Goal: Task Accomplishment & Management: Use online tool/utility

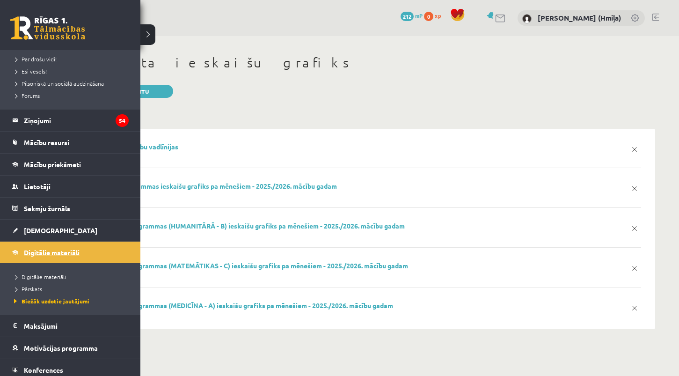
click at [58, 246] on link "Digitālie materiāli" at bounding box center [70, 252] width 116 height 22
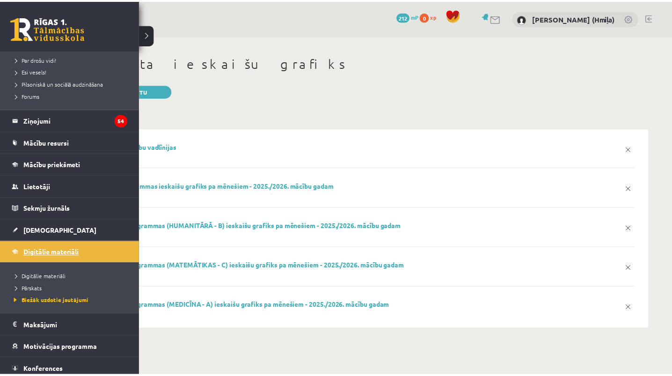
scroll to position [143, 0]
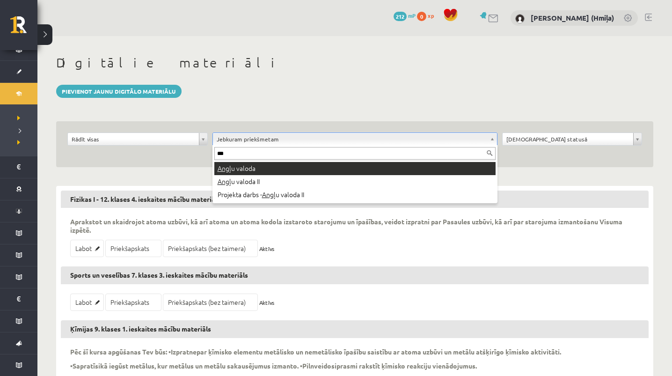
type input "***"
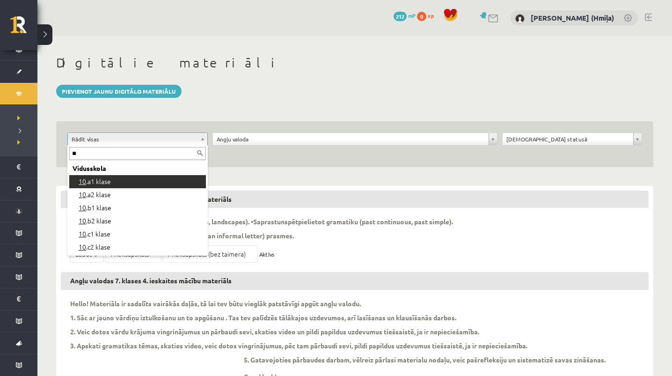
type input "**"
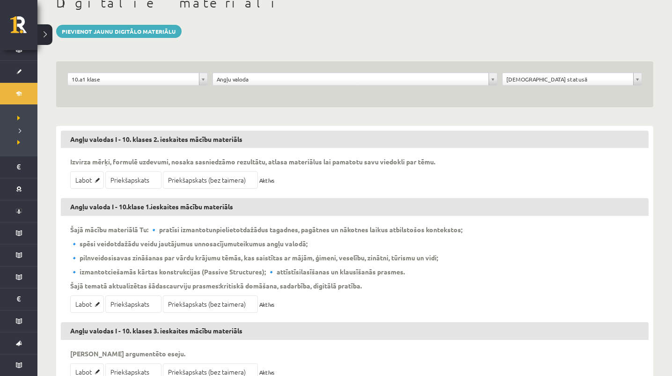
scroll to position [88, 0]
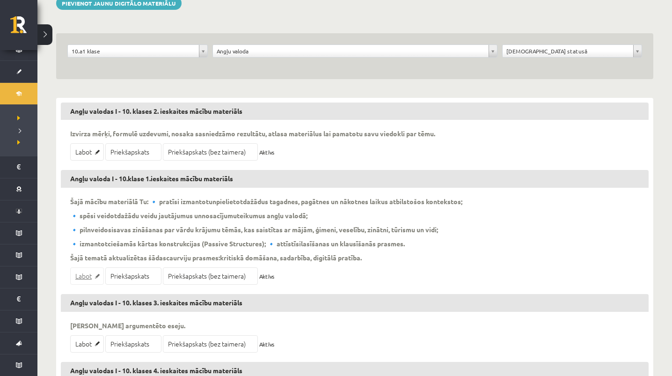
click at [87, 274] on link "Labot" at bounding box center [87, 275] width 34 height 17
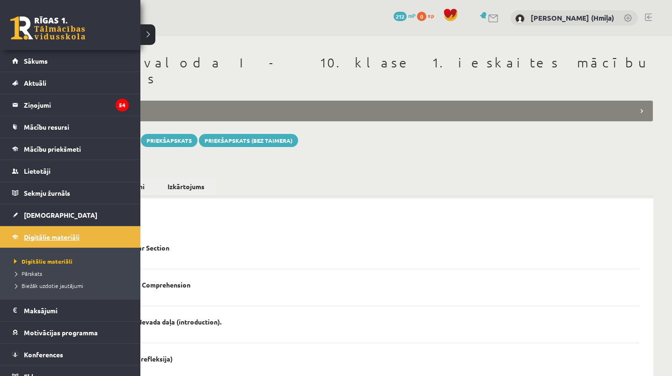
click at [35, 238] on span "Digitālie materiāli" at bounding box center [52, 237] width 56 height 8
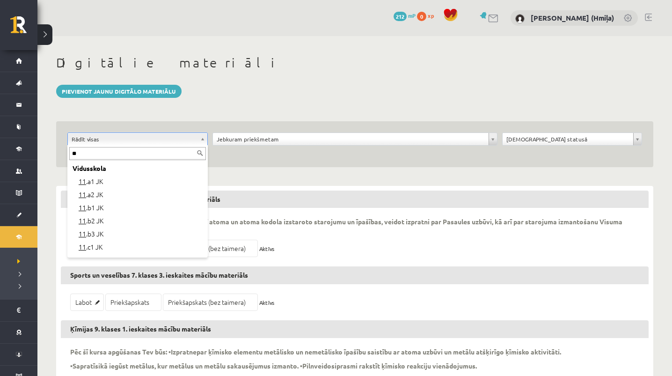
type input "**"
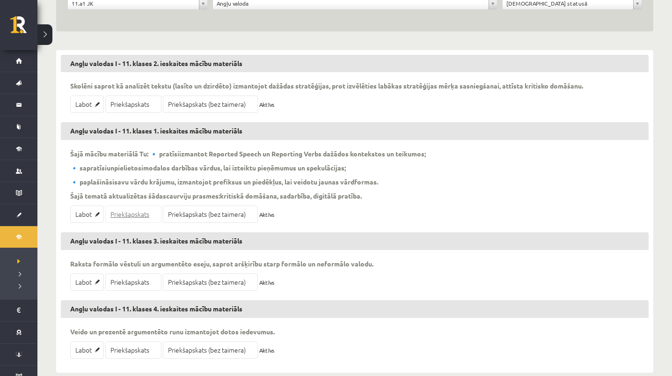
scroll to position [137, 0]
click at [86, 213] on link "Labot" at bounding box center [87, 212] width 34 height 17
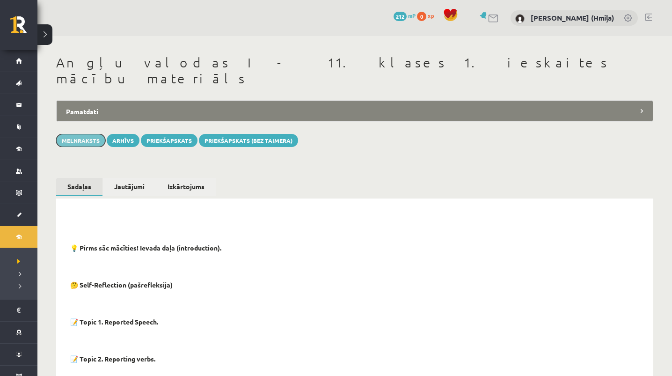
click at [87, 134] on button "Melnraksts" at bounding box center [80, 140] width 49 height 13
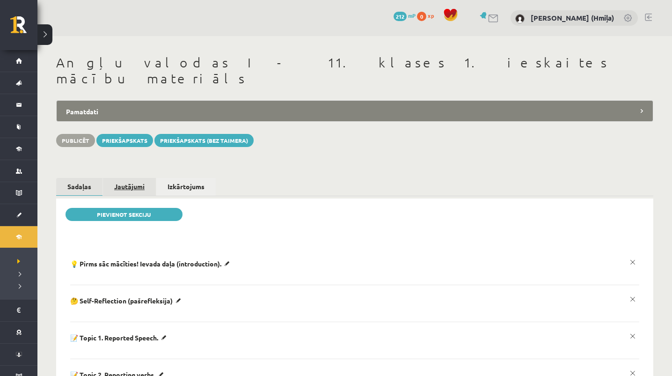
click at [136, 178] on link "Jautājumi" at bounding box center [129, 186] width 53 height 17
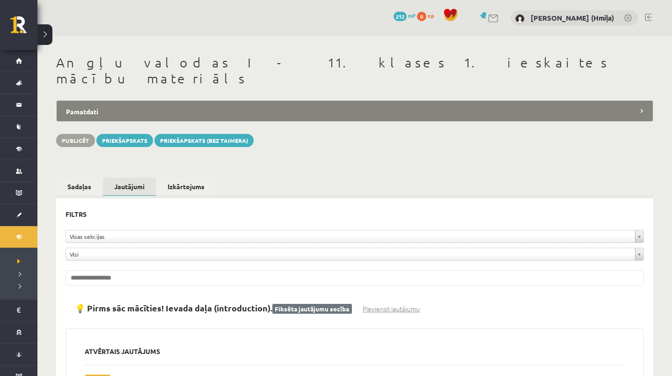
scroll to position [2235, 0]
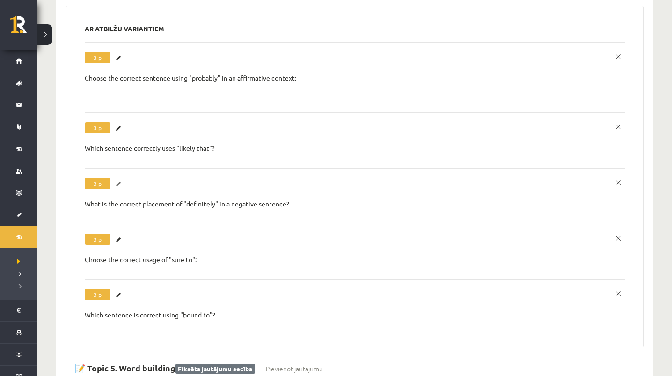
click at [119, 178] on link "Labot" at bounding box center [119, 184] width 9 height 12
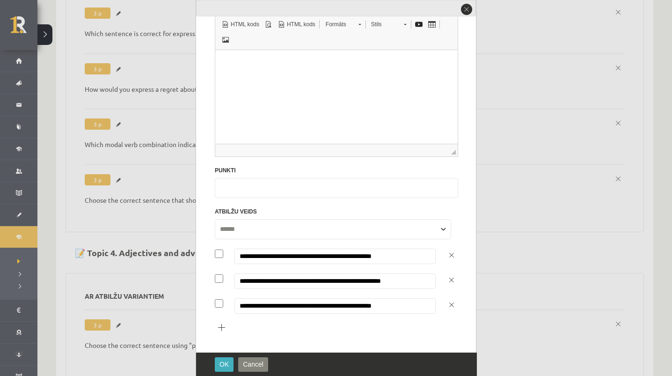
scroll to position [292, 0]
drag, startPoint x: 324, startPoint y: 280, endPoint x: 313, endPoint y: 279, distance: 10.8
click at [313, 279] on input "**********" at bounding box center [334, 280] width 201 height 15
paste input "*****"
type input "**********"
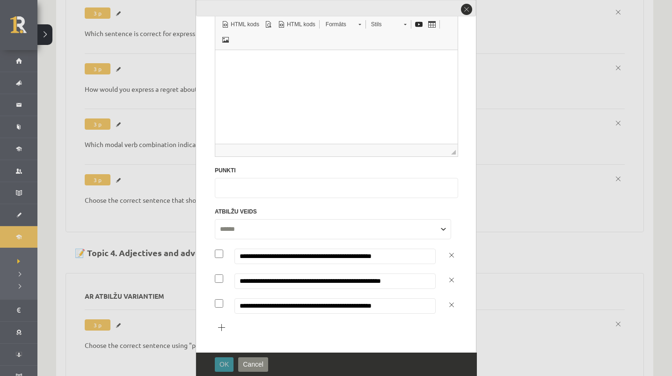
click at [226, 363] on span "OK" at bounding box center [223, 363] width 9 height 7
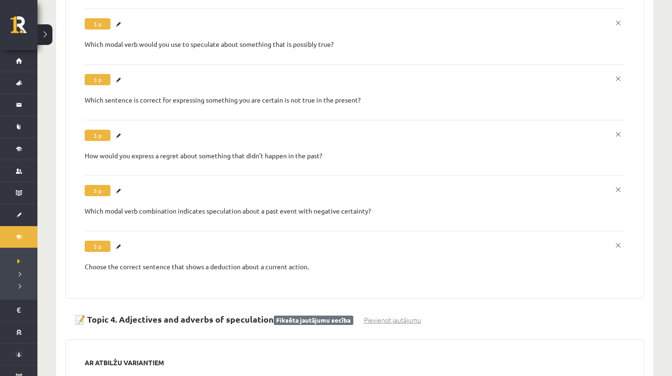
scroll to position [2235, 0]
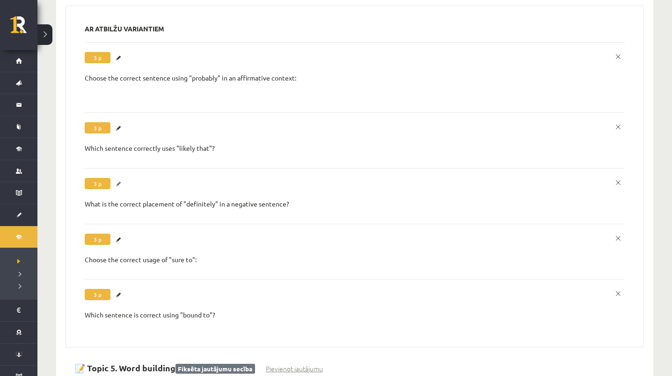
click at [121, 178] on link "Labot" at bounding box center [119, 184] width 9 height 12
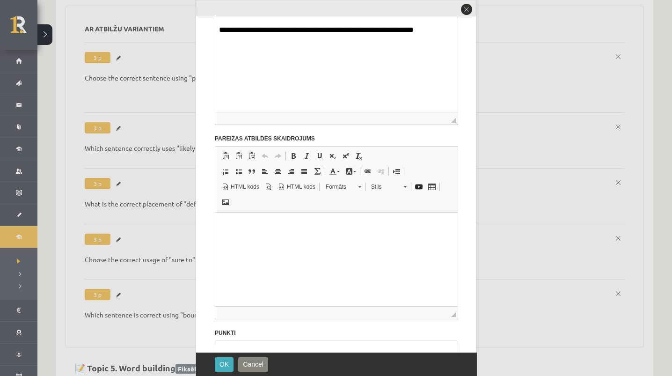
scroll to position [292, 0]
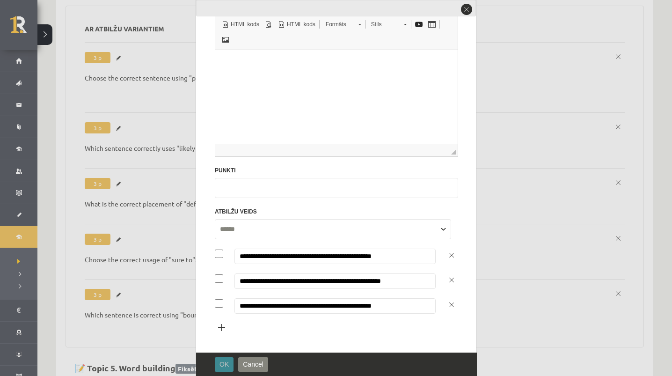
click at [226, 367] on span "OK" at bounding box center [223, 363] width 9 height 7
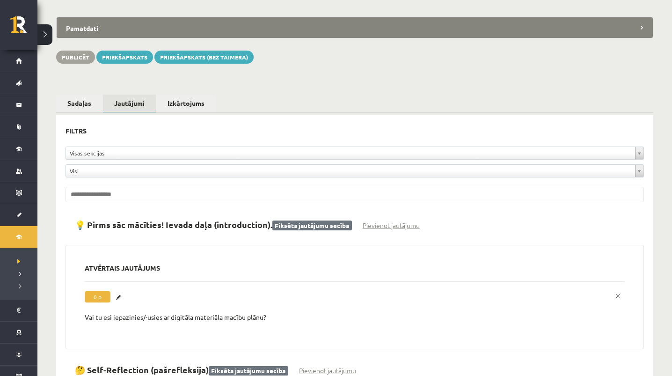
scroll to position [0, 0]
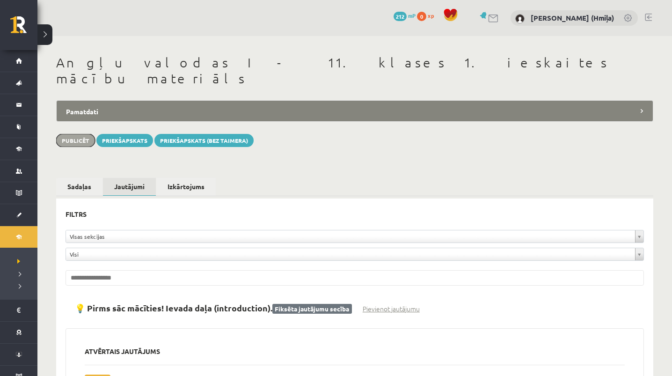
click at [75, 134] on button "Publicēt" at bounding box center [75, 140] width 39 height 13
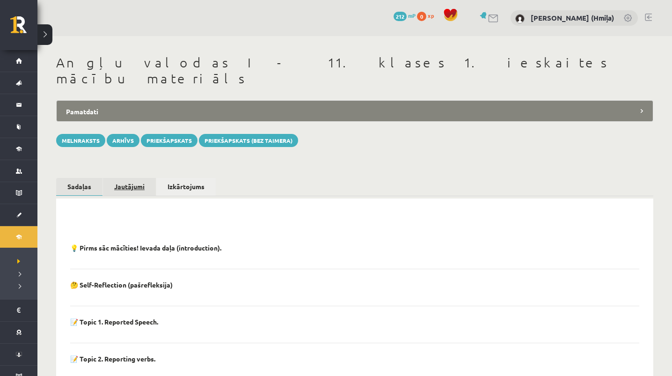
click at [132, 178] on link "Jautājumi" at bounding box center [129, 186] width 53 height 17
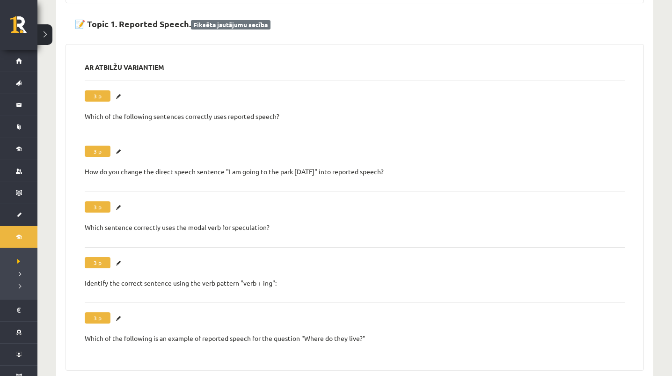
scroll to position [794, 0]
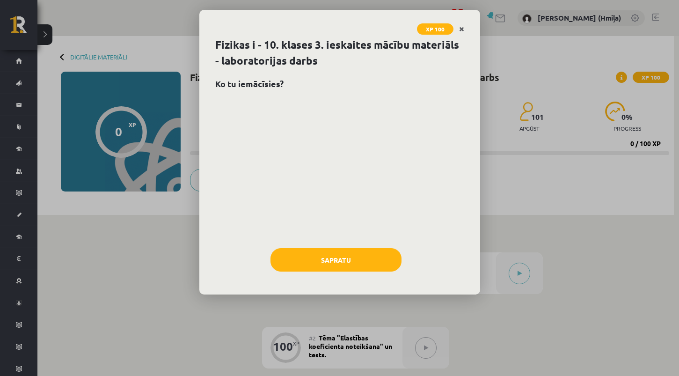
click at [465, 26] on link "Close" at bounding box center [461, 29] width 16 height 18
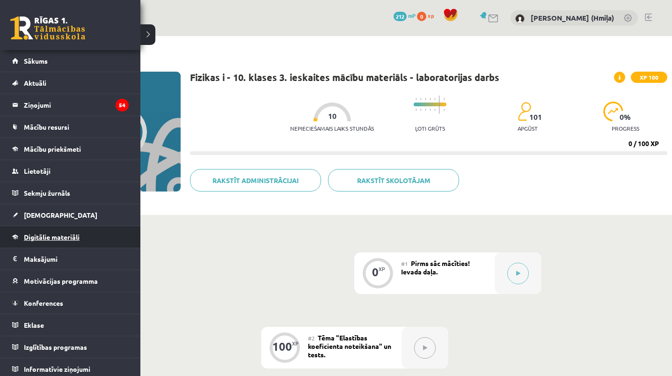
click at [37, 238] on span "Digitālie materiāli" at bounding box center [52, 237] width 56 height 8
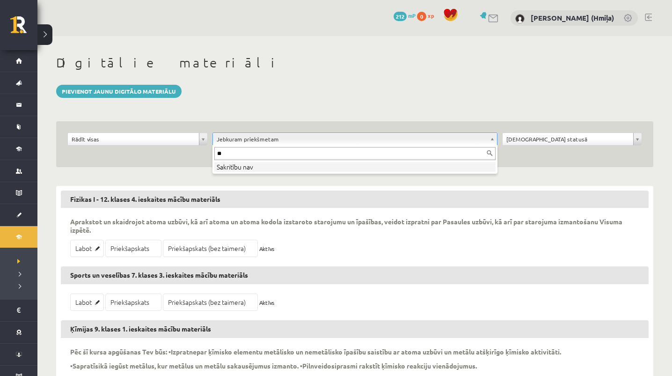
type input "*"
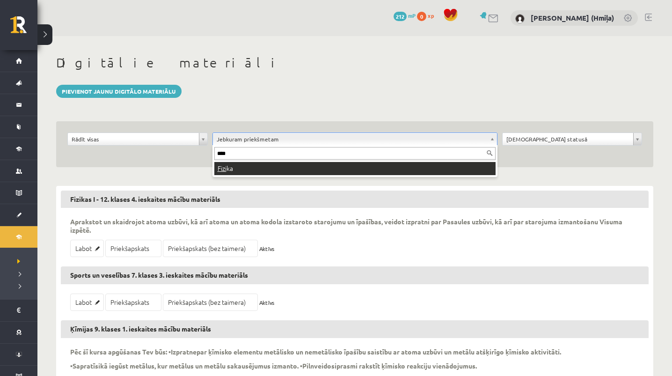
type input "****"
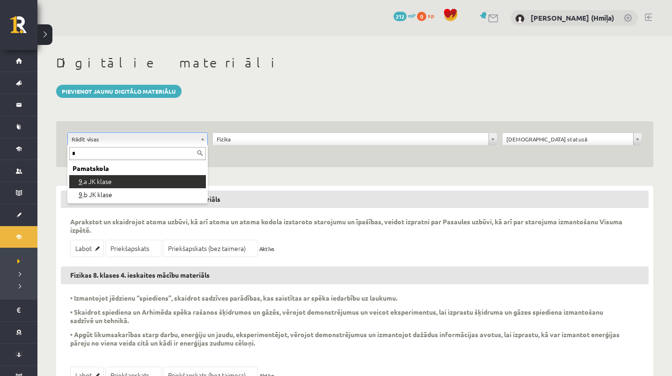
type input "*"
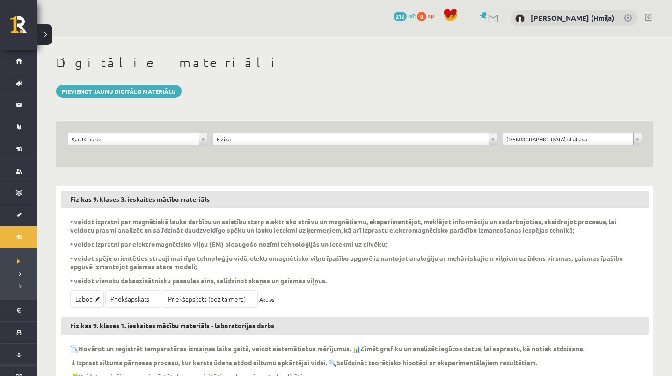
click at [20, 229] on link "Digitālie materiāli" at bounding box center [18, 237] width 37 height 22
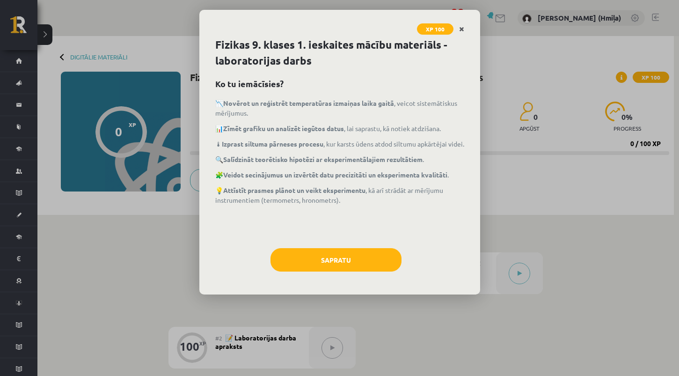
click at [469, 27] on link "Close" at bounding box center [461, 29] width 16 height 18
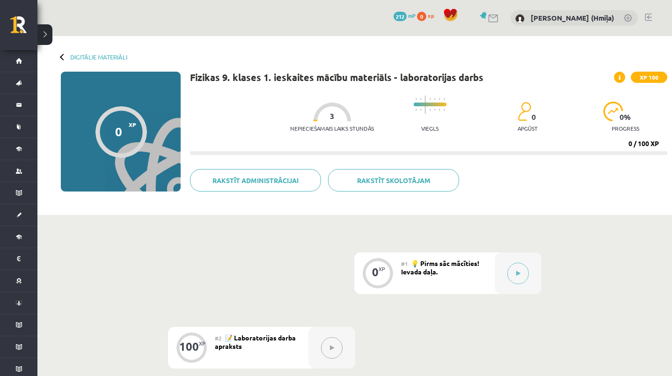
click at [466, 26] on div "0 Dāvanas 212 mP 0 xp [PERSON_NAME] (Hmiļa)" at bounding box center [354, 18] width 634 height 36
